Goal: Transaction & Acquisition: Download file/media

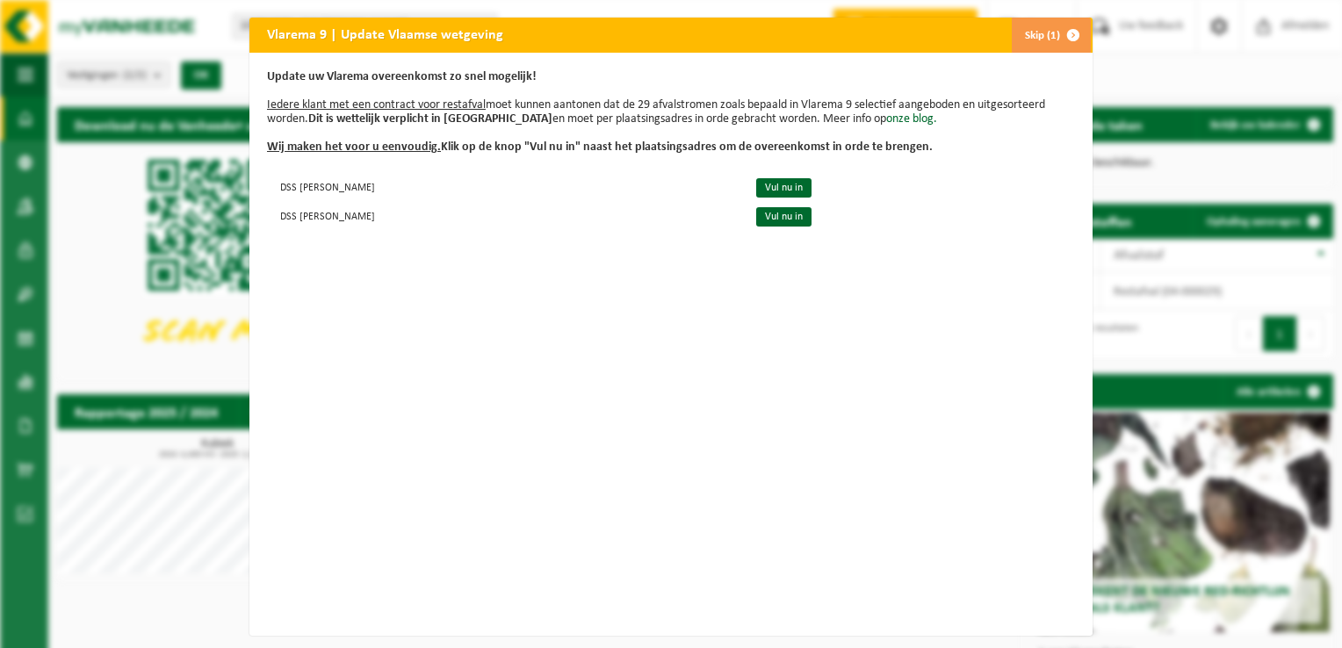
click at [1164, 61] on div "Vlarema 9 | Update Vlaamse wetgeving Skip (1) Update uw Vlarema overeenkomst zo…" at bounding box center [671, 324] width 1342 height 648
click at [1068, 33] on span "button" at bounding box center [1073, 35] width 35 height 35
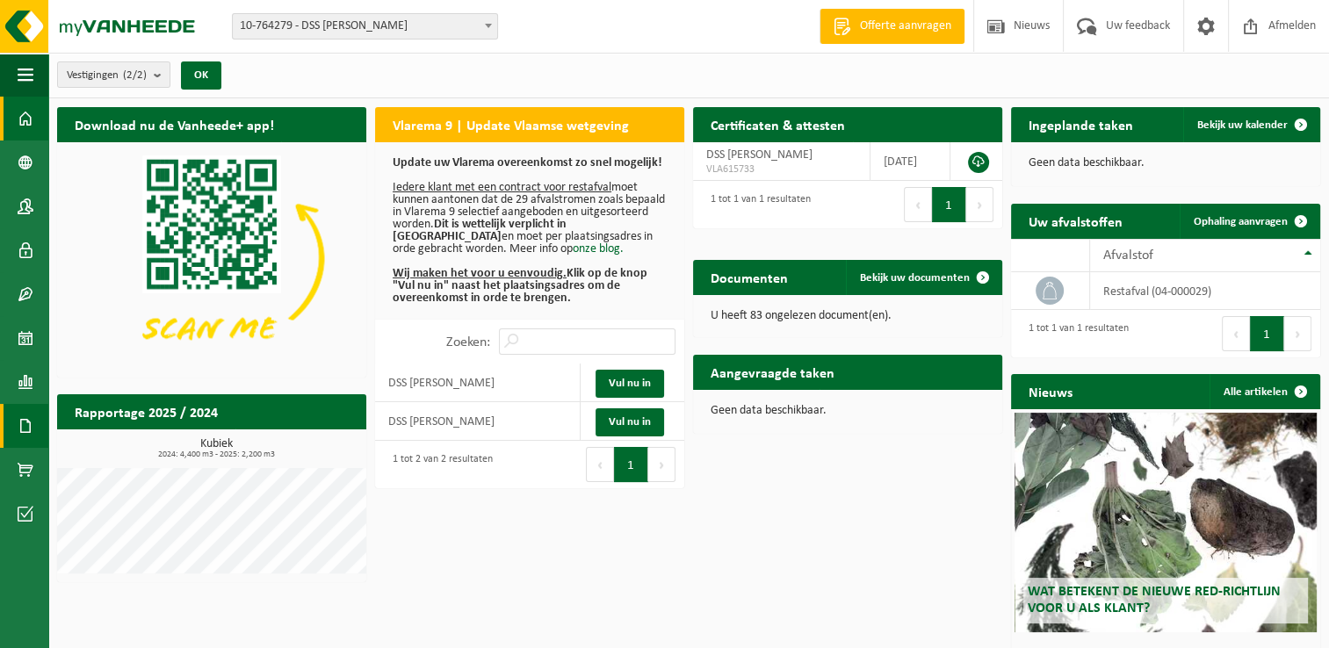
click at [25, 428] on span at bounding box center [26, 426] width 16 height 44
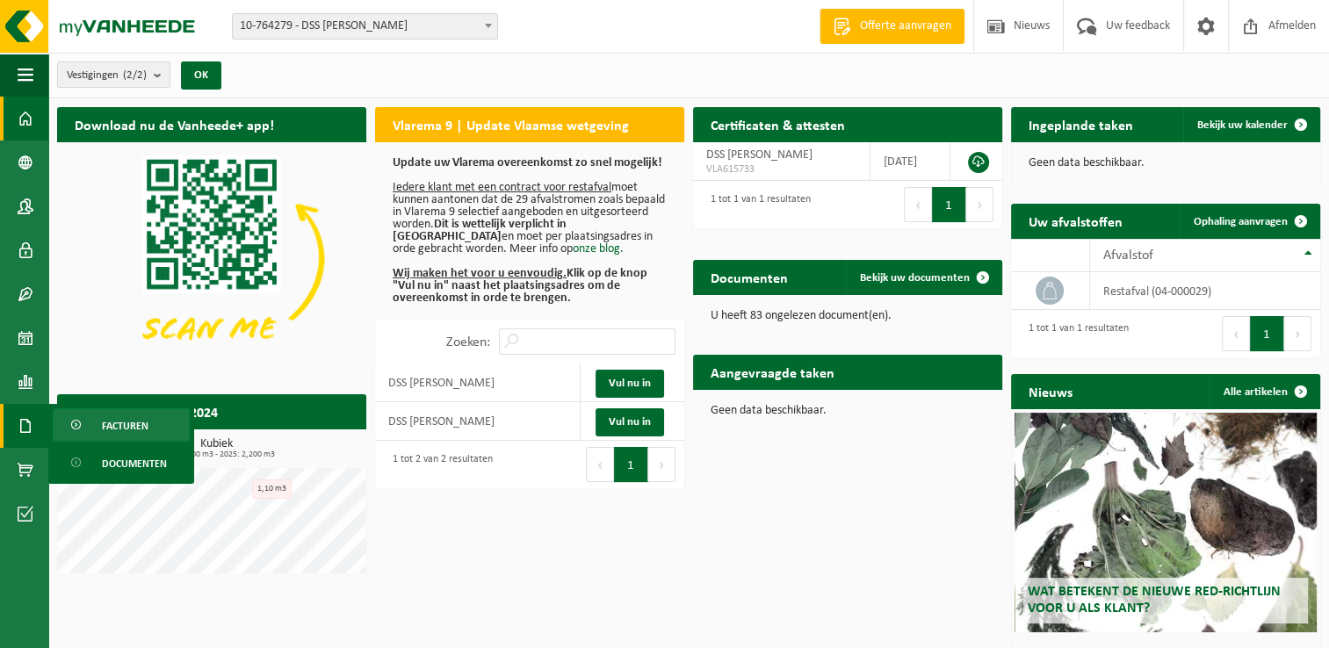
click at [122, 427] on span "Facturen" at bounding box center [125, 425] width 47 height 33
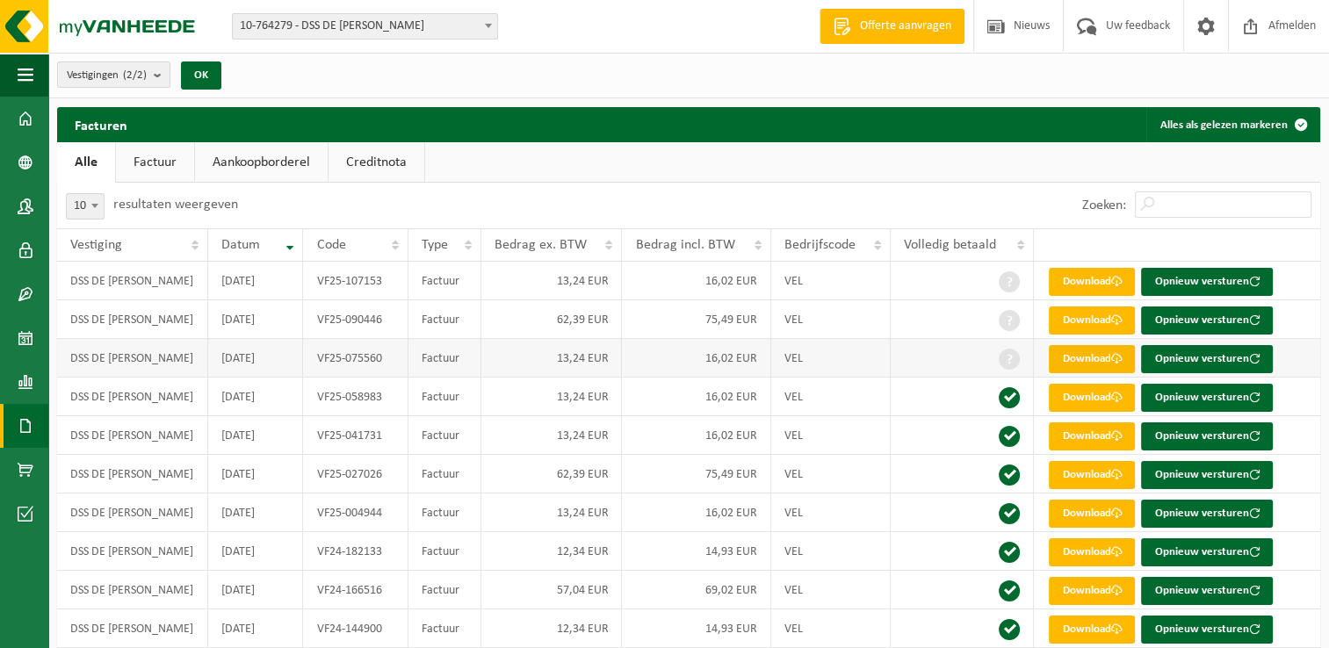
click at [1098, 353] on link "Download" at bounding box center [1092, 359] width 86 height 28
click at [1068, 396] on link "Download" at bounding box center [1092, 398] width 86 height 28
click at [1101, 357] on link "Download" at bounding box center [1092, 359] width 86 height 28
click at [1085, 320] on link "Download" at bounding box center [1092, 320] width 86 height 28
click at [1081, 280] on link "Download" at bounding box center [1092, 282] width 86 height 28
